Goal: Find specific page/section: Find specific page/section

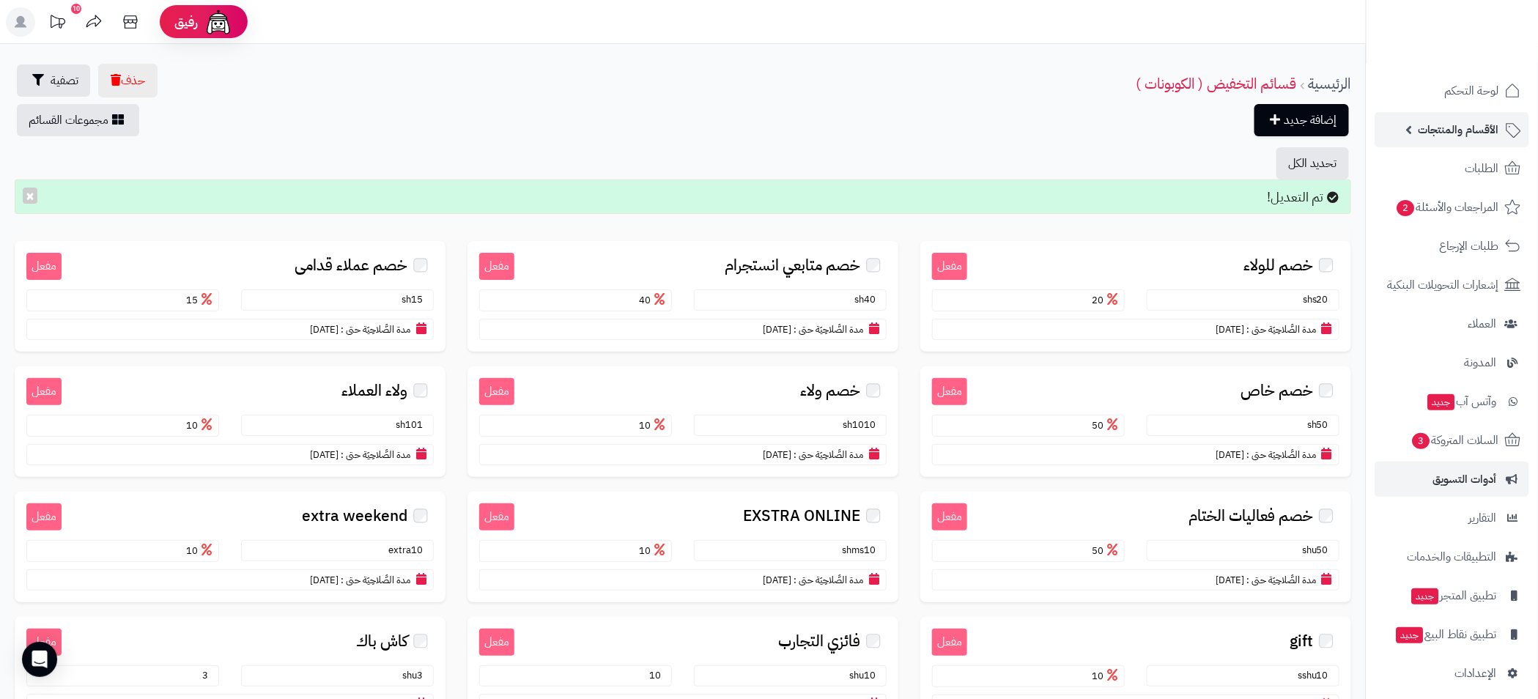
click at [1452, 133] on span "الأقسام والمنتجات" at bounding box center [1459, 129] width 81 height 21
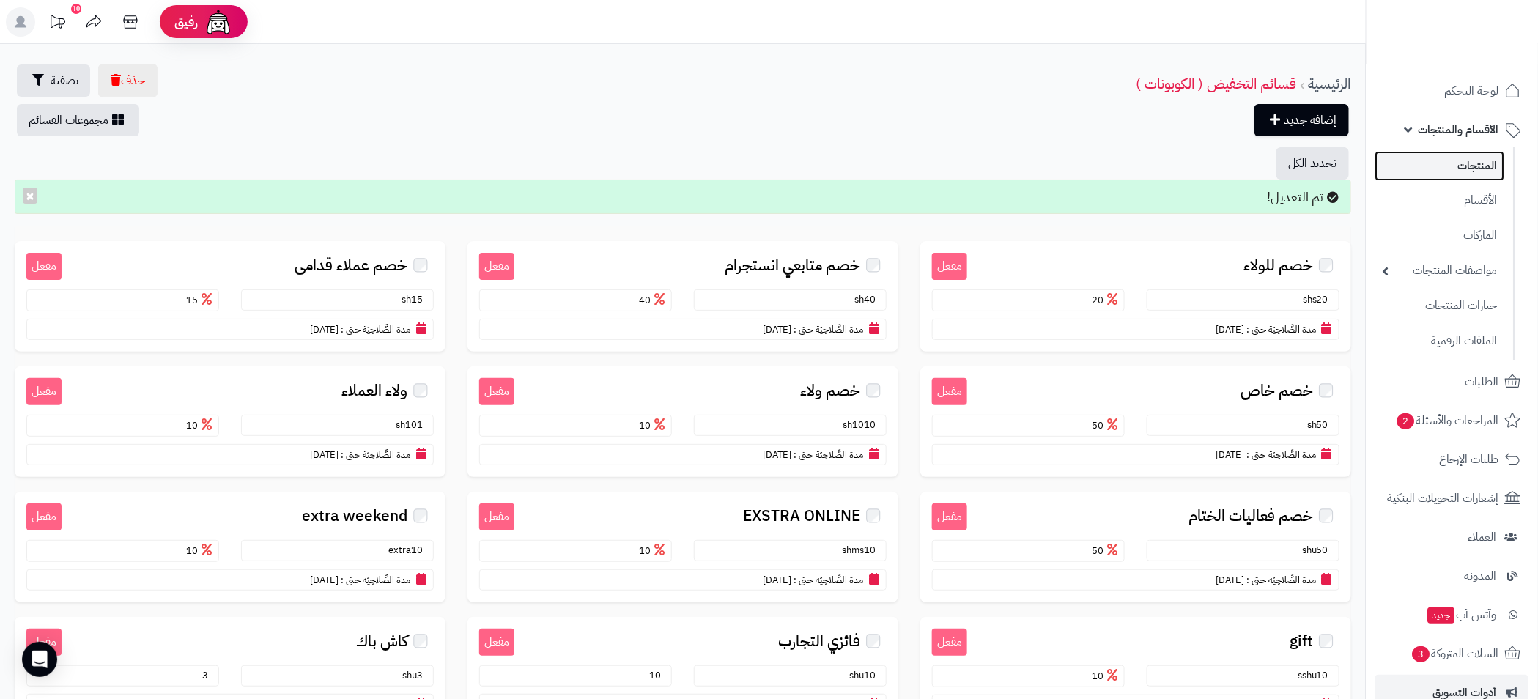
click at [1482, 163] on link "المنتجات" at bounding box center [1440, 166] width 130 height 30
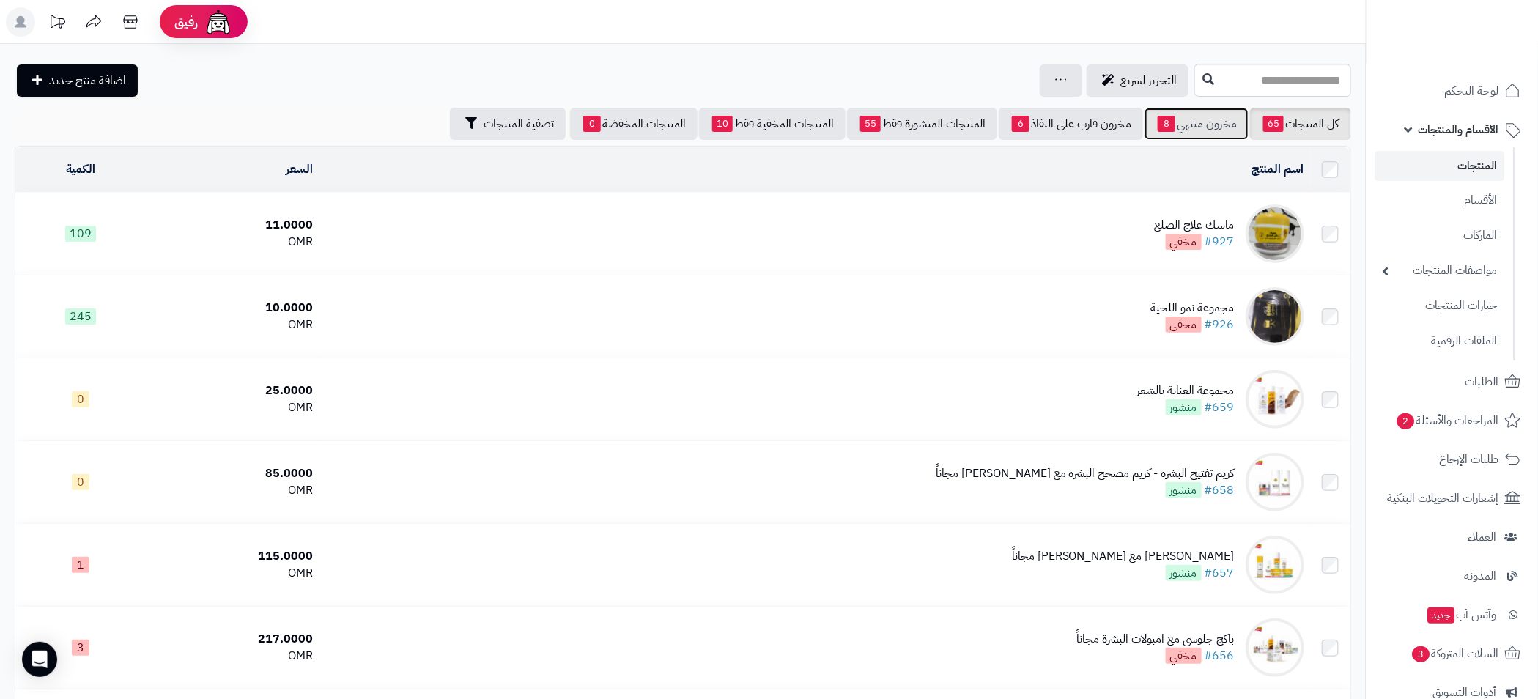
click at [1183, 129] on link "مخزون منتهي 8" at bounding box center [1197, 124] width 104 height 32
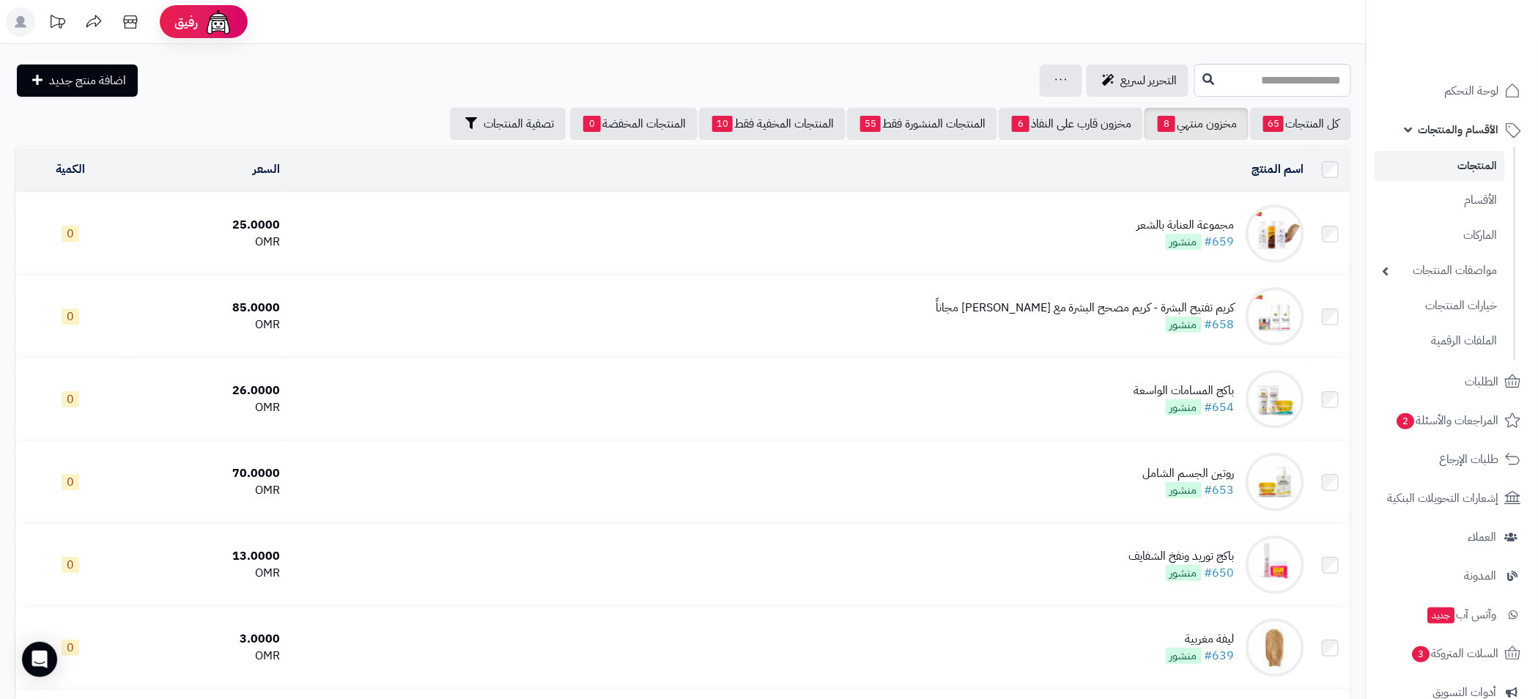
click at [1454, 159] on link "المنتجات" at bounding box center [1440, 166] width 130 height 30
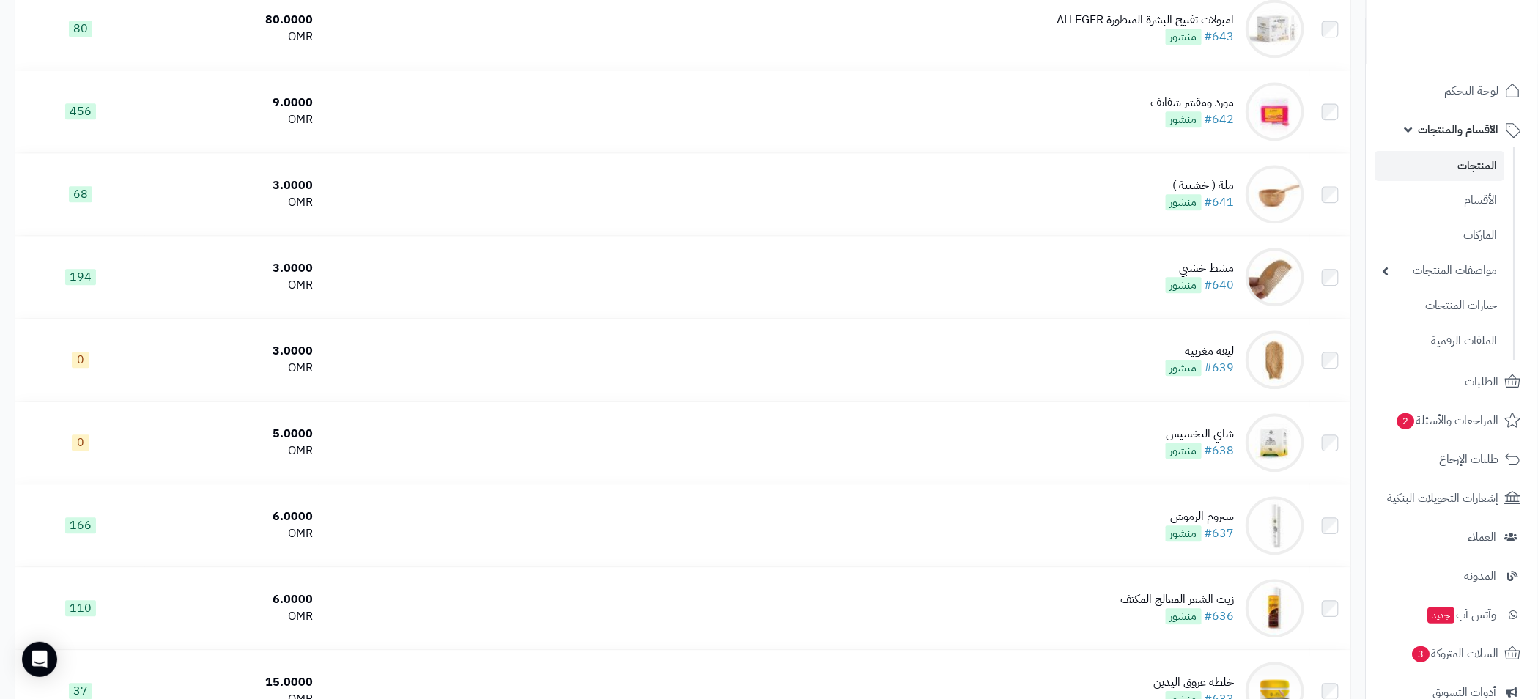
scroll to position [1319, 0]
